Goal: Task Accomplishment & Management: Complete application form

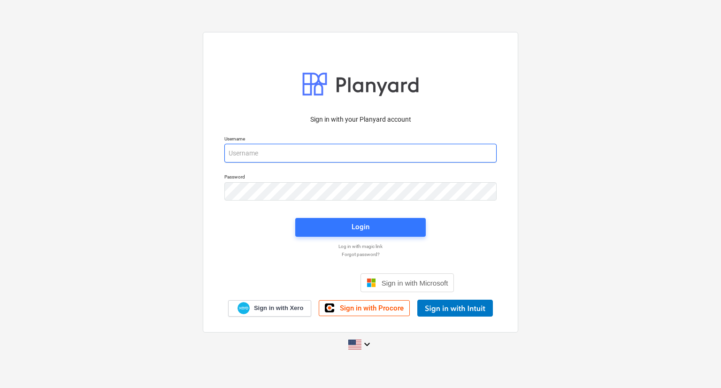
click at [297, 158] on input "email" at bounding box center [360, 153] width 272 height 19
type input "[PERSON_NAME][EMAIL_ADDRESS][DOMAIN_NAME]"
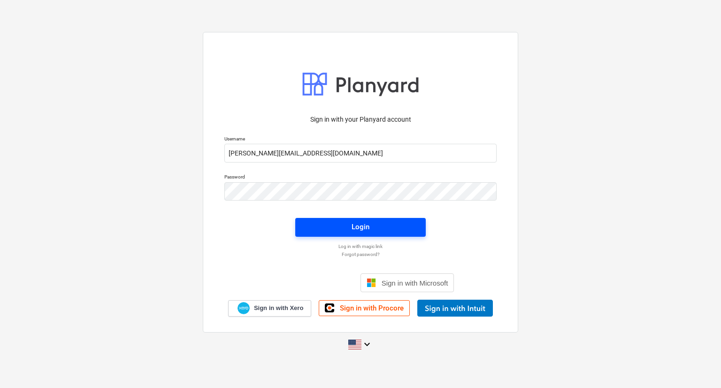
click at [336, 228] on span "Login" at bounding box center [361, 227] width 108 height 12
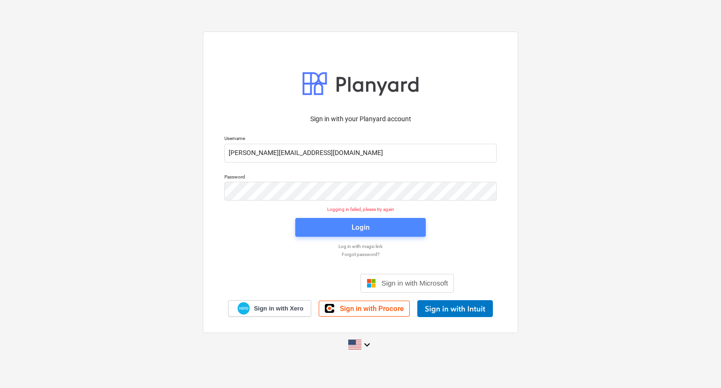
click at [317, 225] on span "Login" at bounding box center [361, 227] width 108 height 12
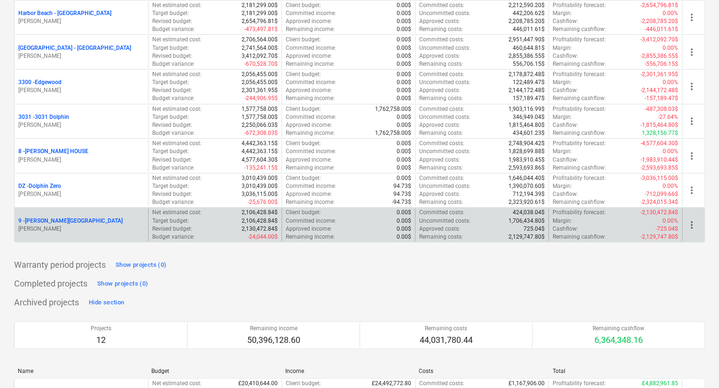
scroll to position [188, 0]
click at [43, 218] on p "9 - [PERSON_NAME][GEOGRAPHIC_DATA]" at bounding box center [70, 220] width 104 height 8
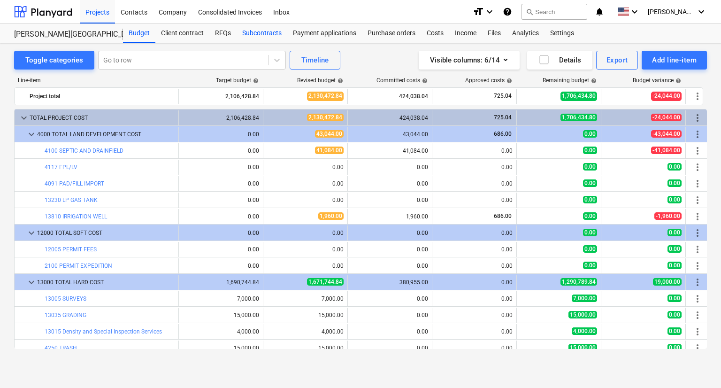
click at [262, 29] on div "Subcontracts" at bounding box center [262, 33] width 51 height 19
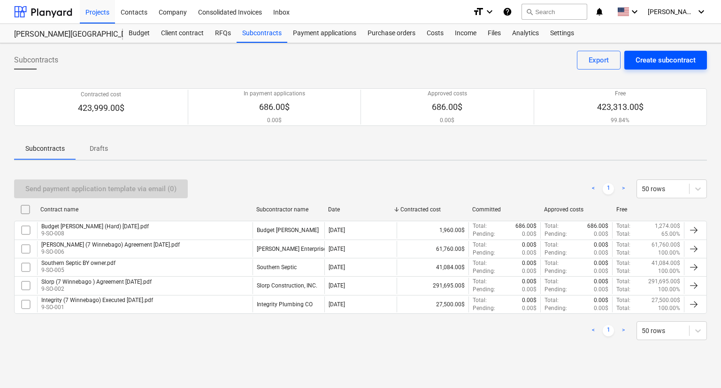
click at [635, 59] on button "Create subcontract" at bounding box center [666, 60] width 83 height 19
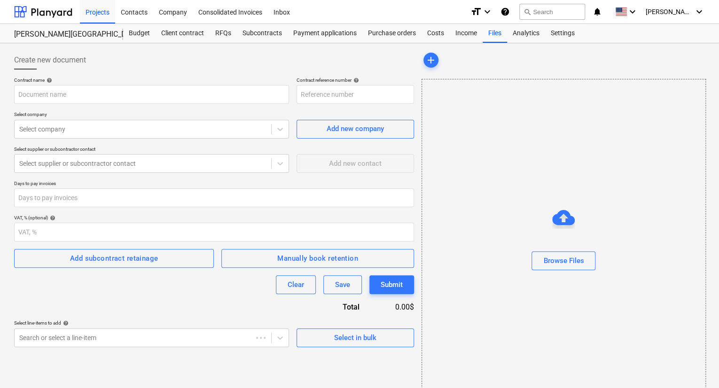
type input "9-SO-009"
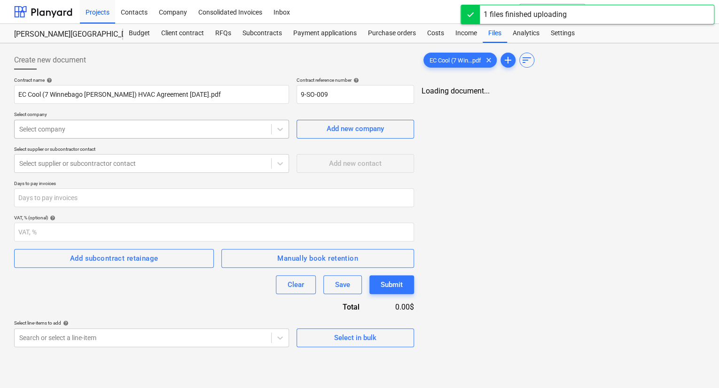
type input "EC Cool (7 Winnebago [PERSON_NAME]) HVAC Agreement [DATE].pdf"
click at [278, 129] on icon at bounding box center [280, 129] width 6 height 3
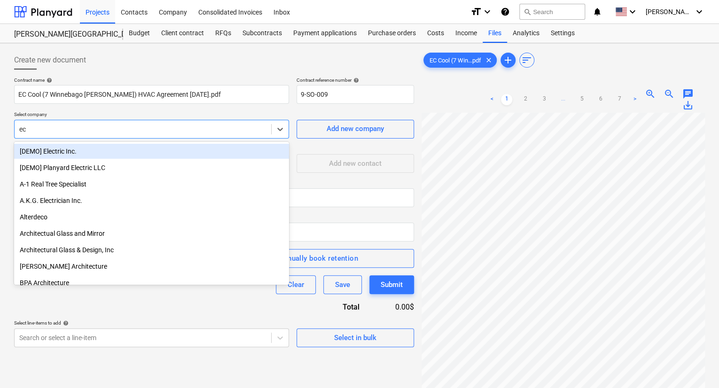
type input "ec c"
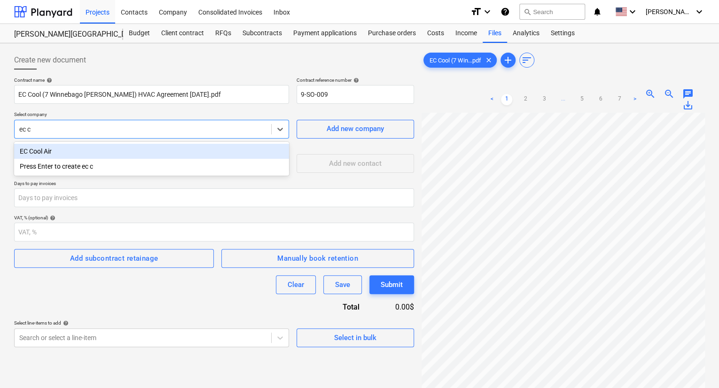
click at [47, 151] on div "EC Cool Air" at bounding box center [151, 151] width 275 height 15
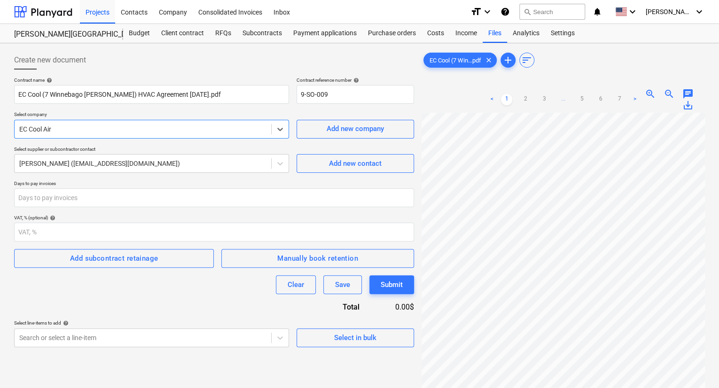
scroll to position [47, 0]
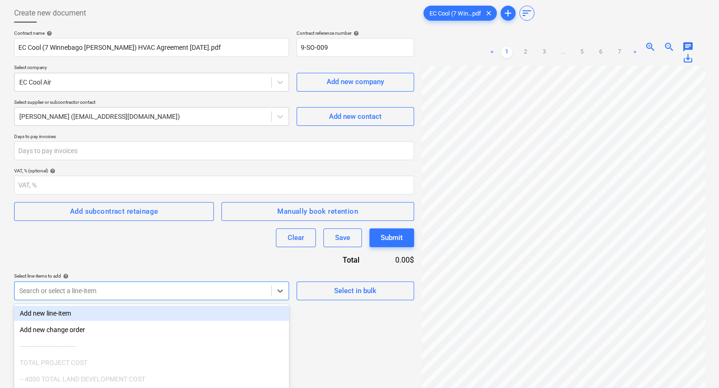
click at [205, 292] on body "Projects Contacts Company Consolidated Invoices Inbox format_size keyboard_arro…" at bounding box center [359, 147] width 719 height 388
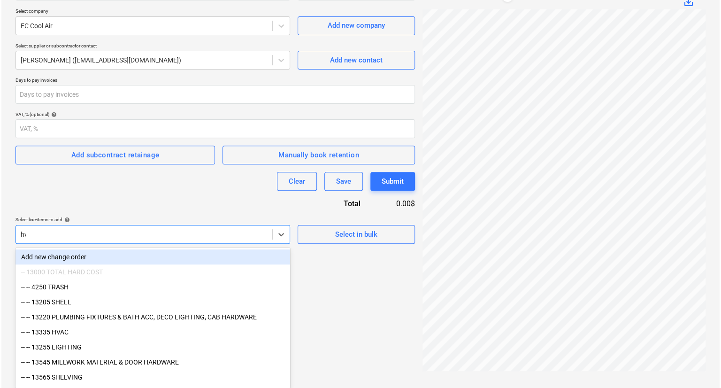
scroll to position [93, 0]
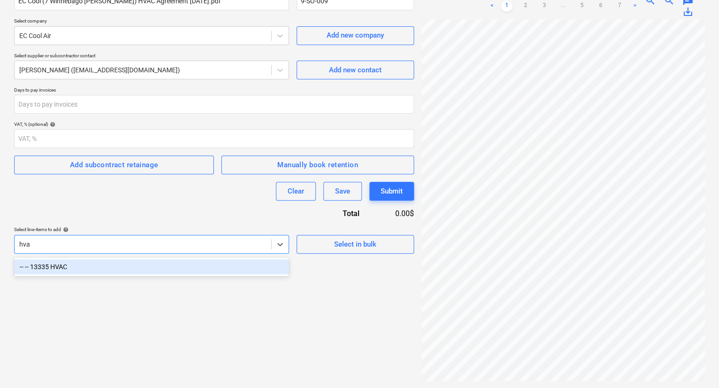
type input "hvac"
click at [83, 267] on div "-- -- 13335 HVAC" at bounding box center [151, 266] width 275 height 15
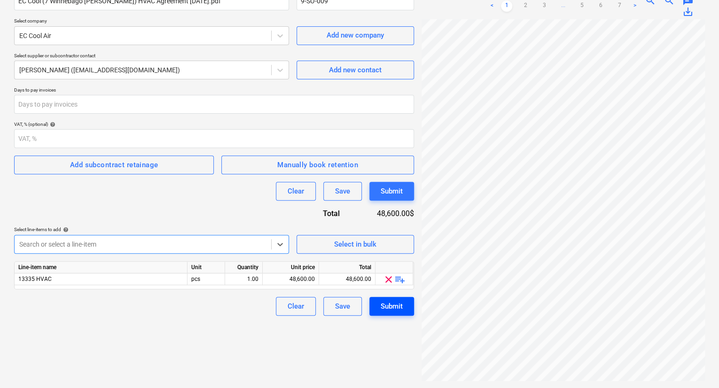
click at [391, 304] on div "Submit" at bounding box center [391, 306] width 22 height 12
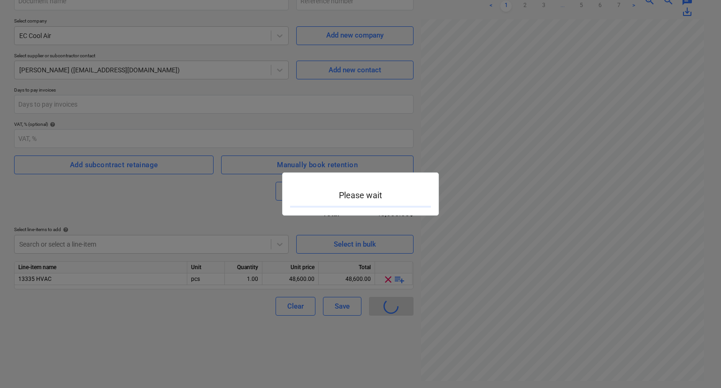
type input "9-SO-009"
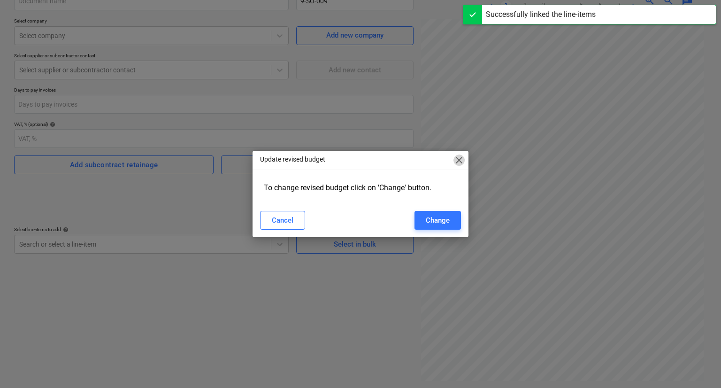
click at [458, 158] on span "close" at bounding box center [459, 160] width 11 height 11
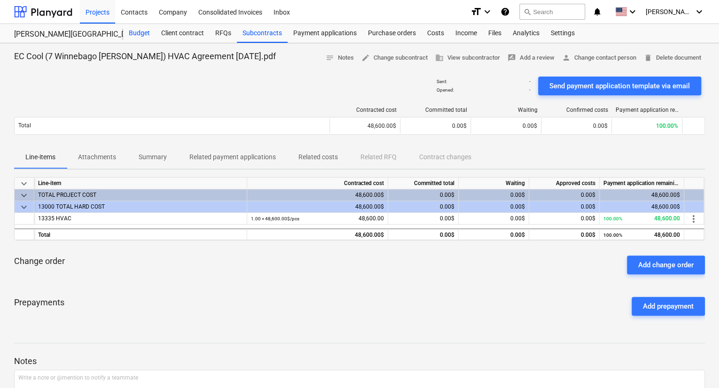
click at [135, 35] on div "Budget" at bounding box center [139, 33] width 32 height 19
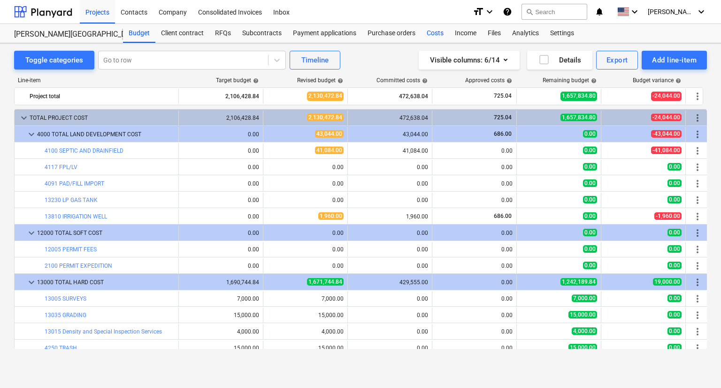
click at [435, 32] on div "Costs" at bounding box center [435, 33] width 28 height 19
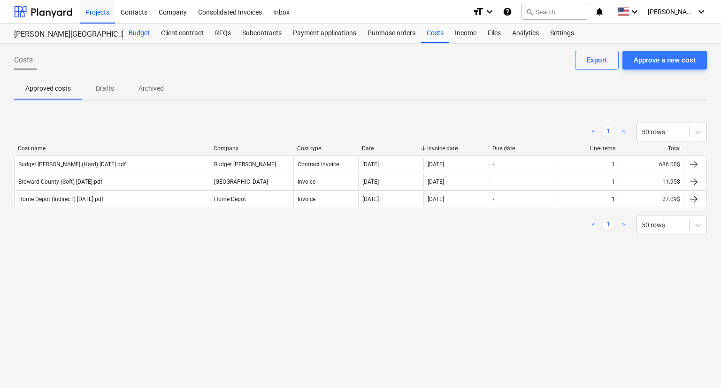
click at [147, 32] on div "Budget" at bounding box center [139, 33] width 32 height 19
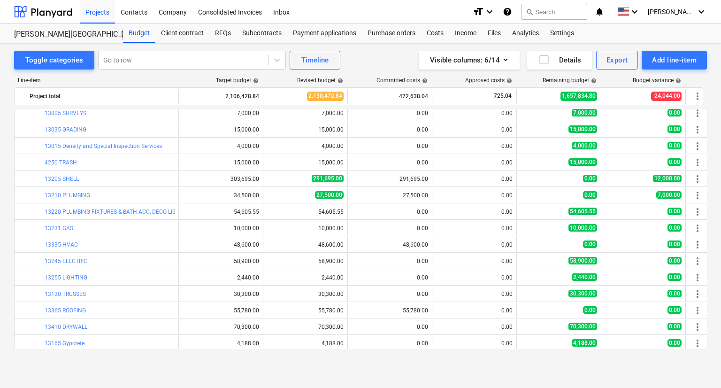
scroll to position [188, 0]
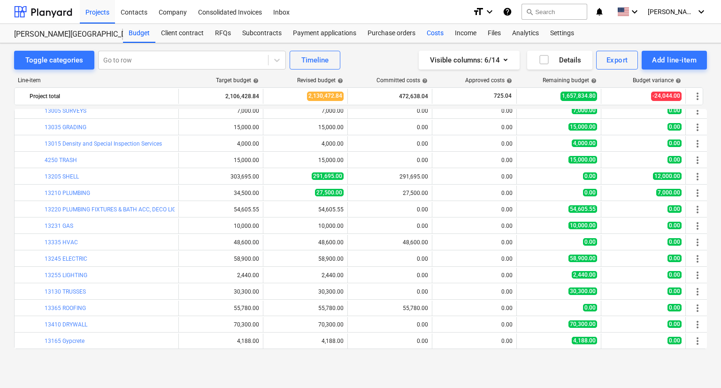
click at [438, 34] on div "Costs" at bounding box center [435, 33] width 28 height 19
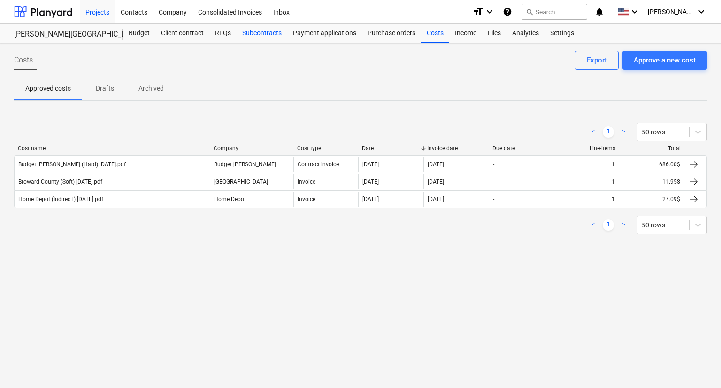
click at [267, 32] on div "Subcontracts" at bounding box center [262, 33] width 51 height 19
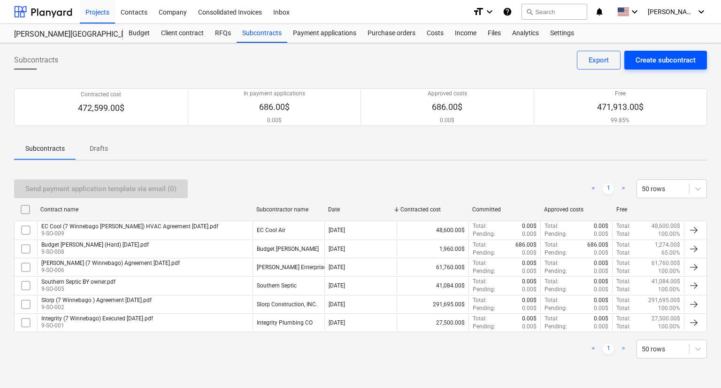
click at [679, 59] on div "Create subcontract" at bounding box center [666, 60] width 60 height 12
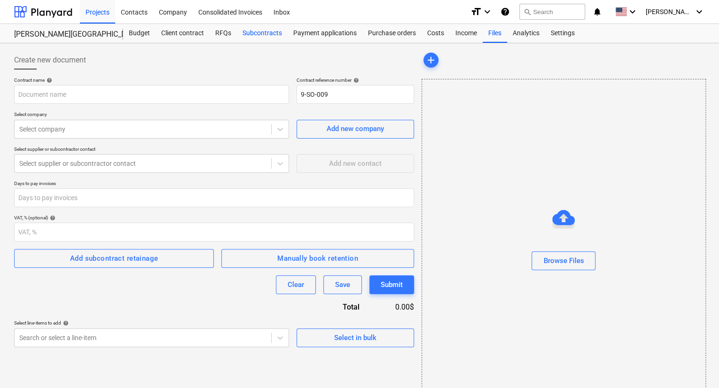
click at [263, 34] on div "Subcontracts" at bounding box center [262, 33] width 51 height 19
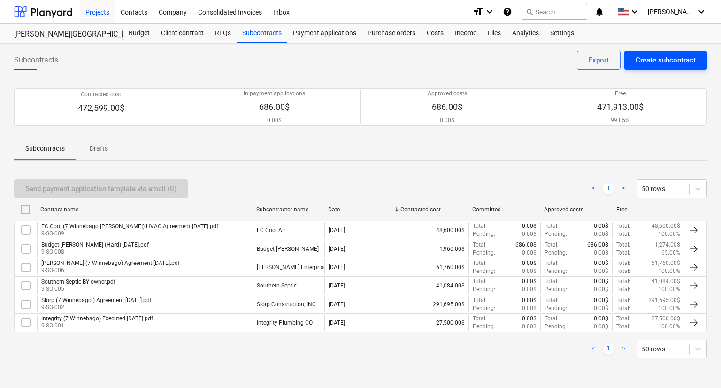
click at [650, 58] on div "Create subcontract" at bounding box center [666, 60] width 60 height 12
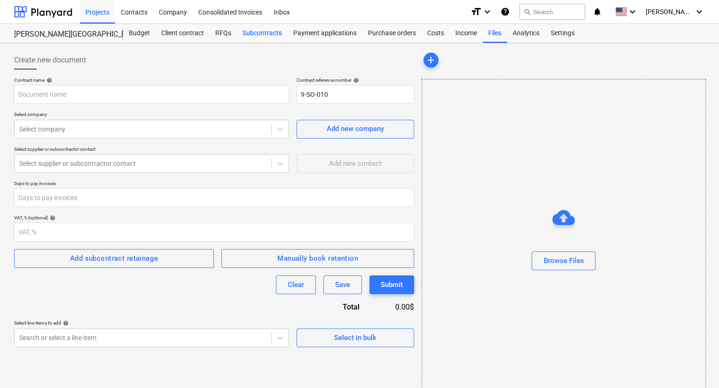
click at [273, 30] on div "Subcontracts" at bounding box center [262, 33] width 51 height 19
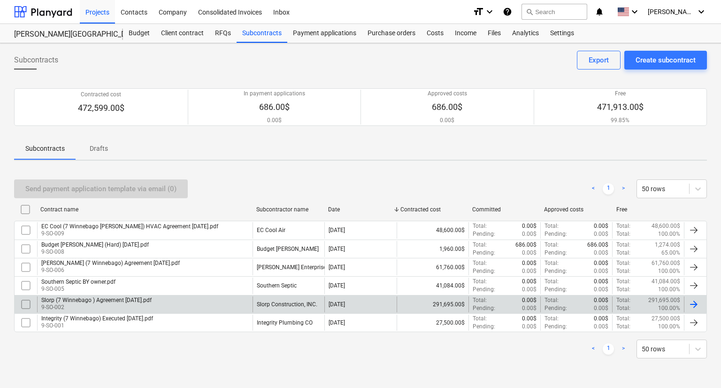
click at [118, 301] on div "Slorp (7 Winnebago ) Agreement [DATE].pdf" at bounding box center [96, 300] width 110 height 7
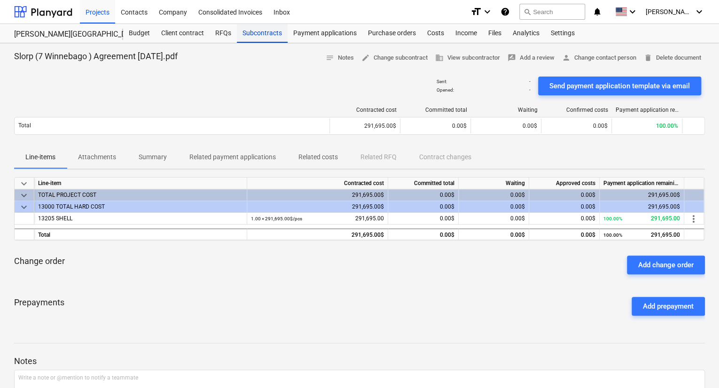
click at [273, 32] on div "Subcontracts" at bounding box center [262, 33] width 51 height 19
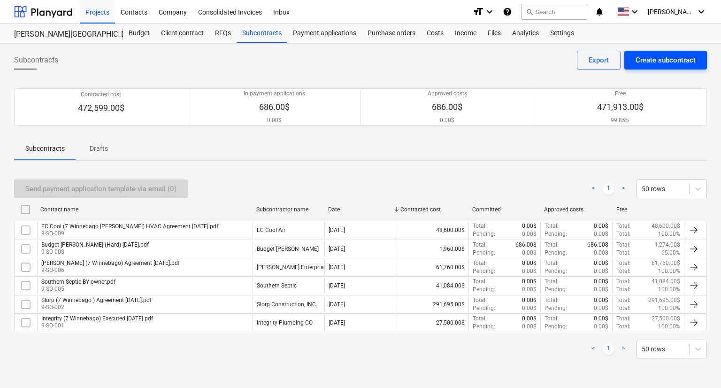
click at [668, 62] on div "Create subcontract" at bounding box center [666, 60] width 60 height 12
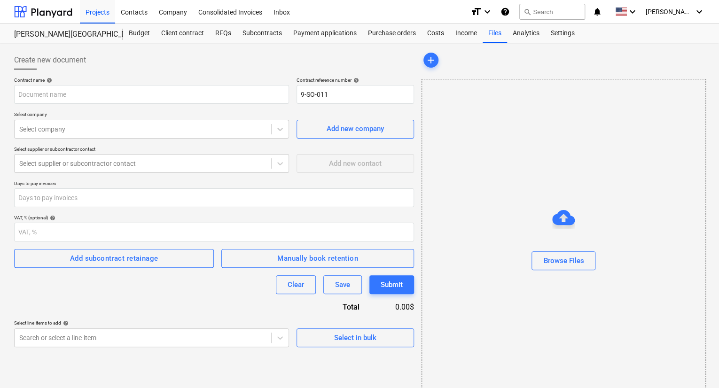
click at [49, 28] on div "[PERSON_NAME][GEOGRAPHIC_DATA] [PERSON_NAME][GEOGRAPHIC_DATA]" at bounding box center [68, 33] width 109 height 19
click at [47, 31] on div "[PERSON_NAME][GEOGRAPHIC_DATA]" at bounding box center [63, 35] width 98 height 10
click at [143, 32] on div "Budget" at bounding box center [139, 33] width 32 height 19
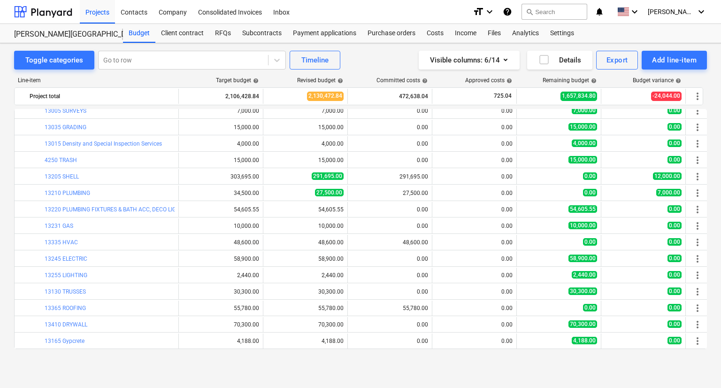
scroll to position [235, 0]
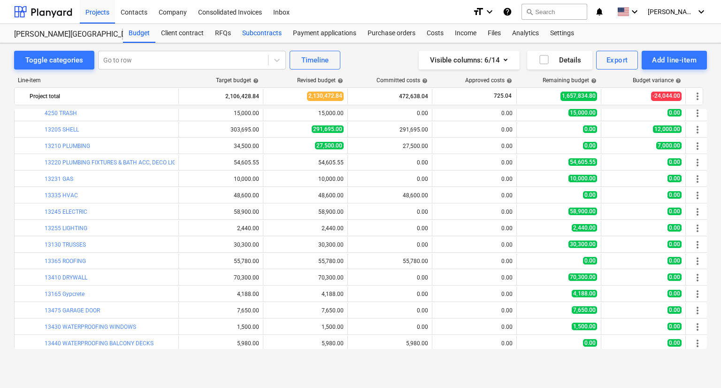
click at [259, 33] on div "Subcontracts" at bounding box center [262, 33] width 51 height 19
